Goal: Information Seeking & Learning: Learn about a topic

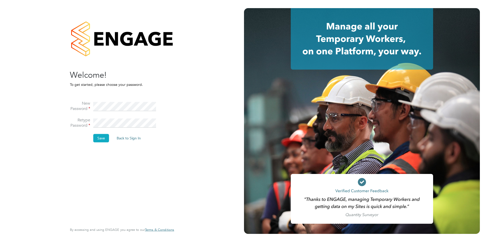
click at [102, 137] on button "Save" at bounding box center [101, 138] width 16 height 8
click at [85, 99] on button "Back to Sign In" at bounding box center [86, 99] width 32 height 8
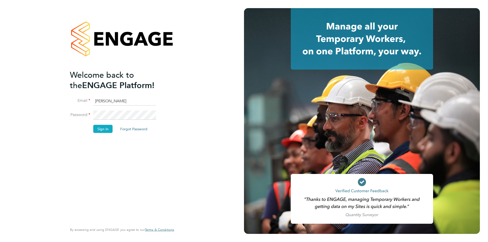
click at [101, 130] on button "Sign In" at bounding box center [102, 129] width 19 height 8
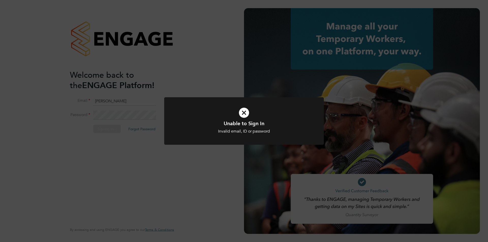
click at [244, 113] on icon at bounding box center [244, 113] width 132 height 20
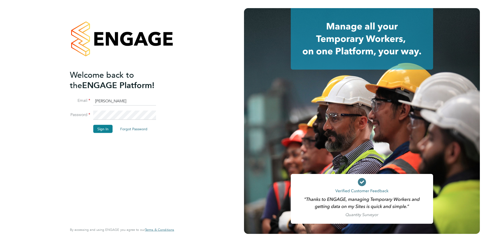
click at [125, 102] on input "[PERSON_NAME]" at bounding box center [124, 101] width 63 height 9
drag, startPoint x: 123, startPoint y: 99, endPoint x: 87, endPoint y: 99, distance: 35.6
click at [87, 99] on li "Email Nick Briant" at bounding box center [119, 104] width 99 height 14
type input "nickbriant@jambo.co"
click at [98, 129] on button "Sign In" at bounding box center [102, 129] width 19 height 8
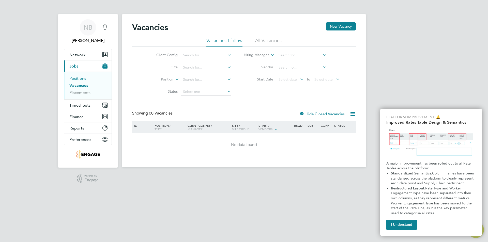
click at [81, 78] on link "Positions" at bounding box center [77, 78] width 17 height 5
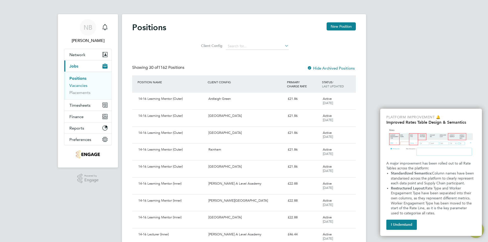
click at [75, 86] on link "Vacancies" at bounding box center [78, 85] width 18 height 5
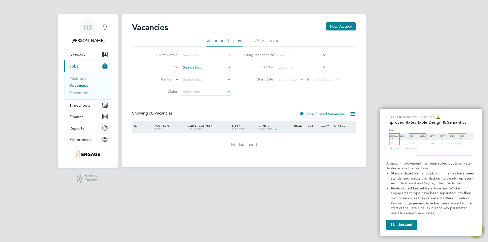
click at [224, 68] on input at bounding box center [206, 67] width 50 height 7
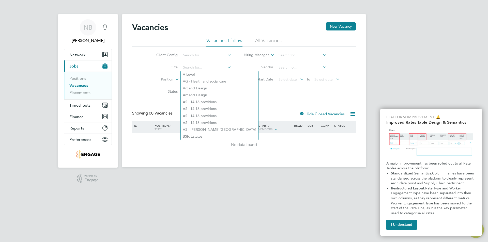
click at [226, 67] on icon at bounding box center [226, 67] width 0 height 7
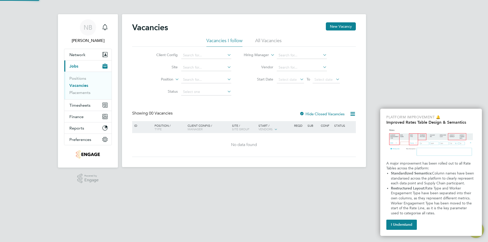
click at [248, 111] on div "Showing 00 Vacancies Hide Closed Vacancies" at bounding box center [244, 116] width 224 height 10
click at [399, 223] on button "I Understand" at bounding box center [402, 225] width 31 height 10
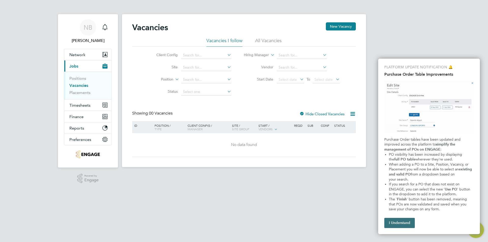
click at [397, 223] on button "I Understand" at bounding box center [400, 223] width 31 height 10
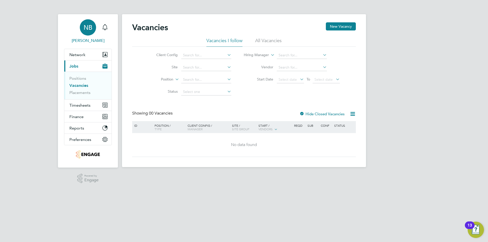
click at [86, 26] on span "NB" at bounding box center [88, 27] width 9 height 7
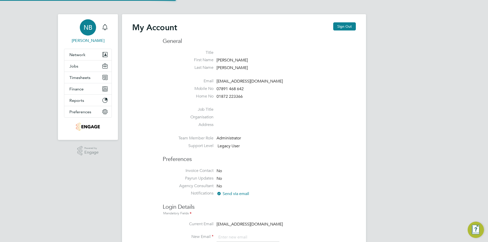
type input "nickbriant@jambo.co"
click at [73, 66] on span "Jobs" at bounding box center [73, 66] width 9 height 5
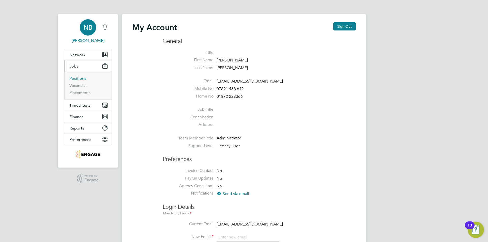
click at [74, 79] on link "Positions" at bounding box center [77, 78] width 17 height 5
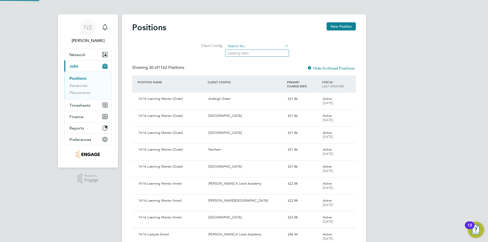
click at [253, 48] on input at bounding box center [257, 46] width 63 height 7
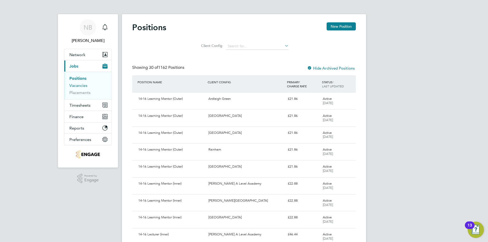
click at [78, 87] on link "Vacancies" at bounding box center [78, 85] width 18 height 5
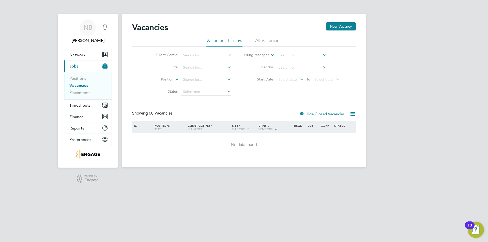
click at [268, 39] on li "All Vacancies" at bounding box center [268, 42] width 26 height 9
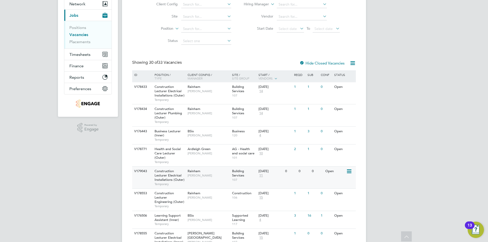
scroll to position [25, 0]
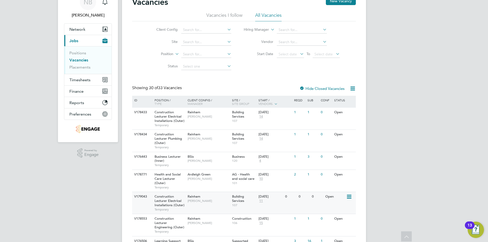
click at [196, 204] on div "Rainham Ian Rist" at bounding box center [208, 198] width 45 height 13
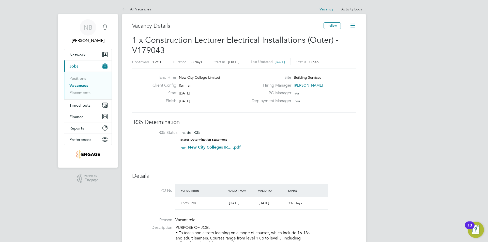
click at [143, 6] on li "All Vacancies" at bounding box center [136, 9] width 29 height 10
